Goal: Find specific page/section: Find specific page/section

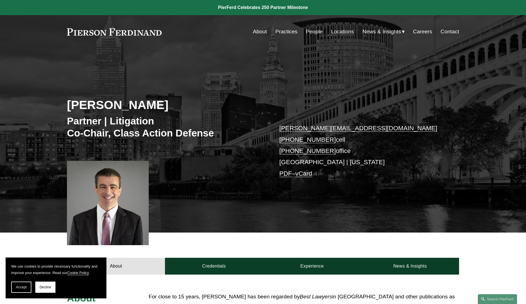
click at [283, 30] on link "Practices" at bounding box center [286, 31] width 22 height 11
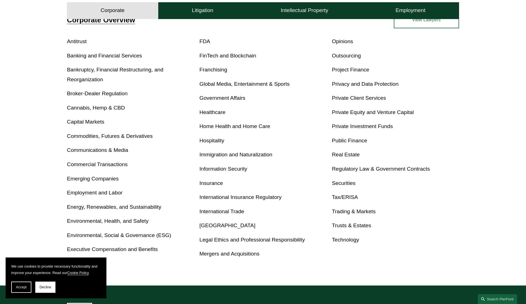
scroll to position [223, 0]
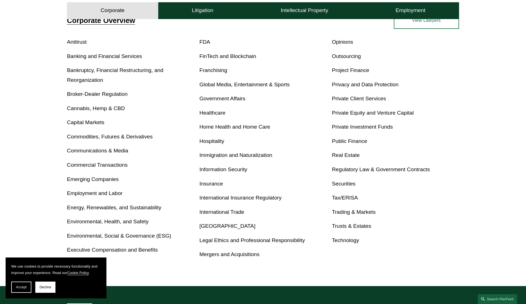
click at [342, 201] on link "Tax/ERISA" at bounding box center [345, 198] width 26 height 6
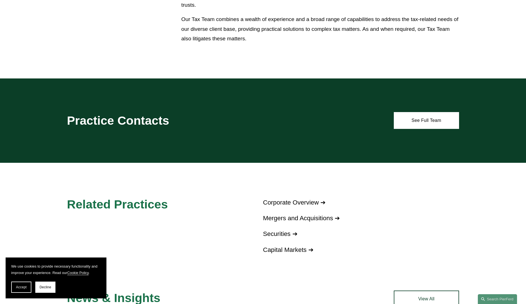
scroll to position [436, 0]
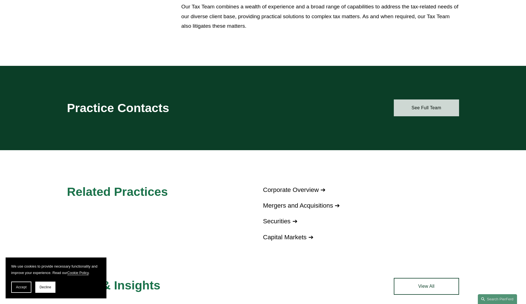
click at [410, 103] on link "See Full Team" at bounding box center [426, 107] width 65 height 17
